Goal: Task Accomplishment & Management: Complete application form

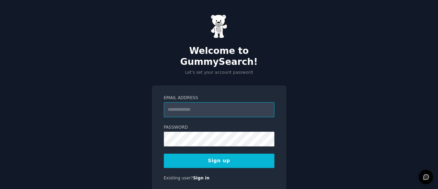
click at [196, 102] on input "Email Address" at bounding box center [219, 109] width 111 height 15
click at [201, 176] on link "Sign in" at bounding box center [201, 178] width 16 height 5
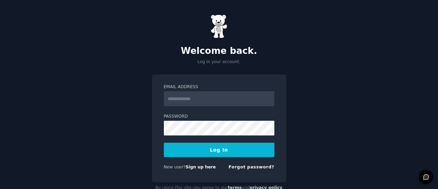
click at [207, 97] on input "Email Address" at bounding box center [219, 98] width 111 height 15
click at [199, 165] on link "Sign up here" at bounding box center [201, 167] width 30 height 5
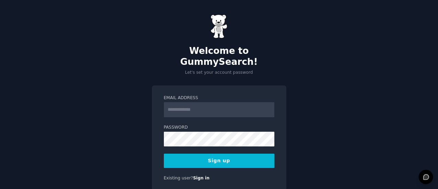
click at [189, 102] on input "Email Address" at bounding box center [219, 109] width 111 height 15
type input "**********"
click at [216, 154] on button "Sign up" at bounding box center [219, 161] width 111 height 14
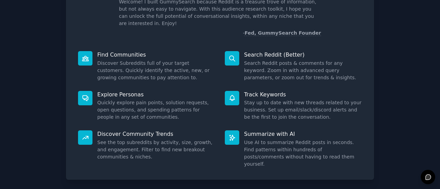
scroll to position [79, 0]
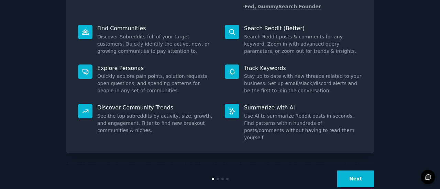
click at [344, 171] on button "Next" at bounding box center [355, 179] width 37 height 17
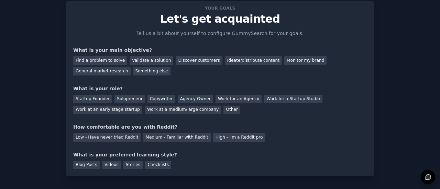
scroll to position [16, 0]
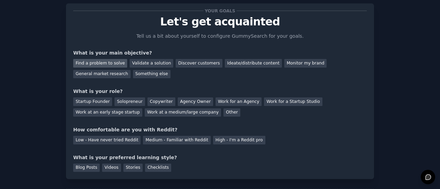
click at [91, 65] on div "Find a problem to solve" at bounding box center [100, 63] width 54 height 9
click at [92, 64] on div "Find a problem to solve" at bounding box center [100, 63] width 54 height 9
click at [84, 102] on div "Startup Founder" at bounding box center [92, 102] width 39 height 9
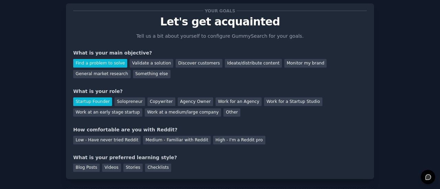
click at [84, 102] on div "Startup Founder" at bounding box center [92, 102] width 39 height 9
click at [126, 101] on div "Solopreneur" at bounding box center [129, 102] width 30 height 9
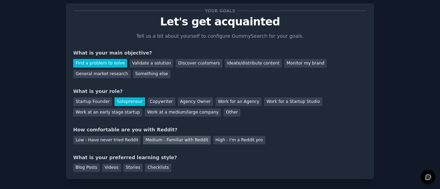
click at [147, 140] on div "Medium - Familiar with Reddit" at bounding box center [176, 140] width 67 height 9
click at [88, 167] on div "Blog Posts" at bounding box center [86, 168] width 26 height 9
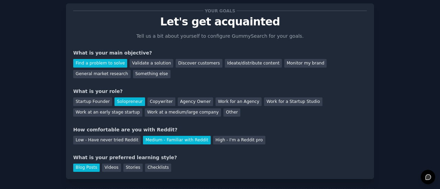
click at [98, 169] on div "Blog Posts Videos Stories Checklists" at bounding box center [220, 167] width 294 height 11
click at [102, 169] on div "Videos" at bounding box center [111, 168] width 19 height 9
click at [148, 165] on div "Checklists" at bounding box center [158, 168] width 26 height 9
click at [109, 171] on div "Videos" at bounding box center [111, 168] width 19 height 9
click at [156, 166] on div "Checklists" at bounding box center [158, 168] width 26 height 9
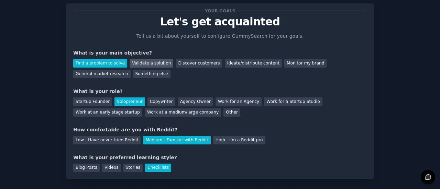
click at [140, 64] on div "Validate a solution" at bounding box center [152, 63] width 44 height 9
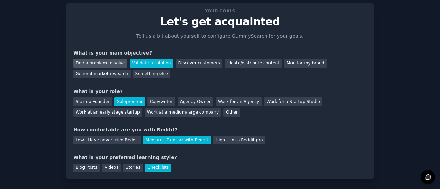
click at [109, 63] on div "Find a problem to solve" at bounding box center [100, 63] width 54 height 9
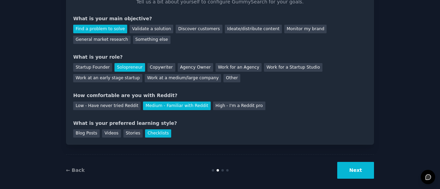
scroll to position [49, 0]
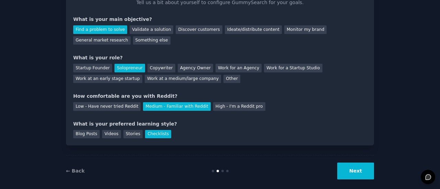
click at [357, 170] on button "Next" at bounding box center [355, 171] width 37 height 17
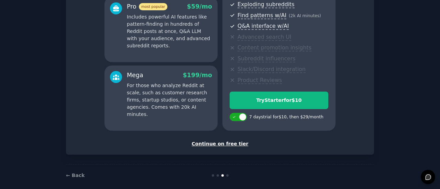
scroll to position [140, 0]
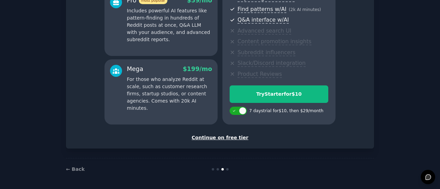
click at [239, 136] on div "Continue on free tier" at bounding box center [220, 137] width 294 height 7
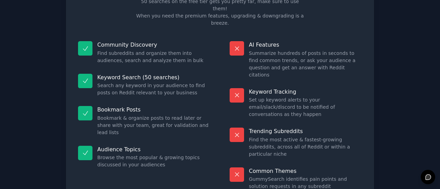
scroll to position [52, 0]
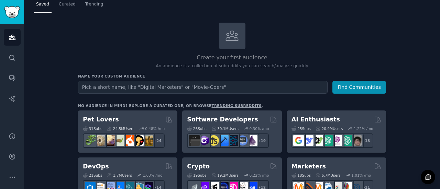
scroll to position [7, 0]
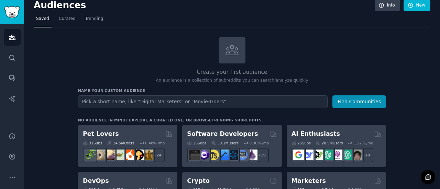
click at [213, 100] on input "text" at bounding box center [203, 102] width 250 height 13
type input "E"
type input "B"
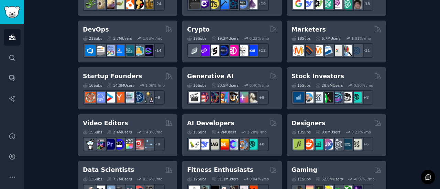
scroll to position [181, 0]
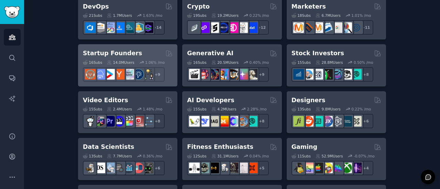
click at [160, 50] on div "Startup Founders Curated by GummySearch" at bounding box center [128, 53] width 90 height 9
